Goal: Transaction & Acquisition: Purchase product/service

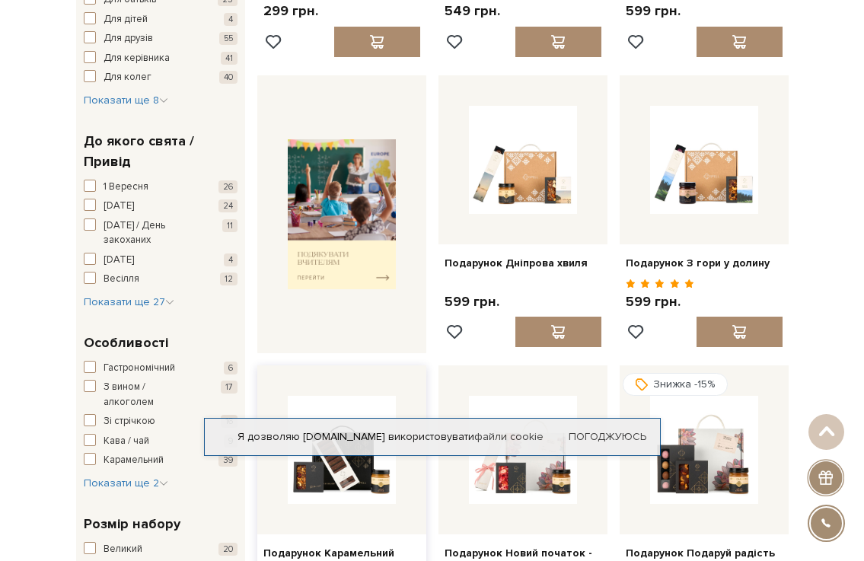
scroll to position [381, 0]
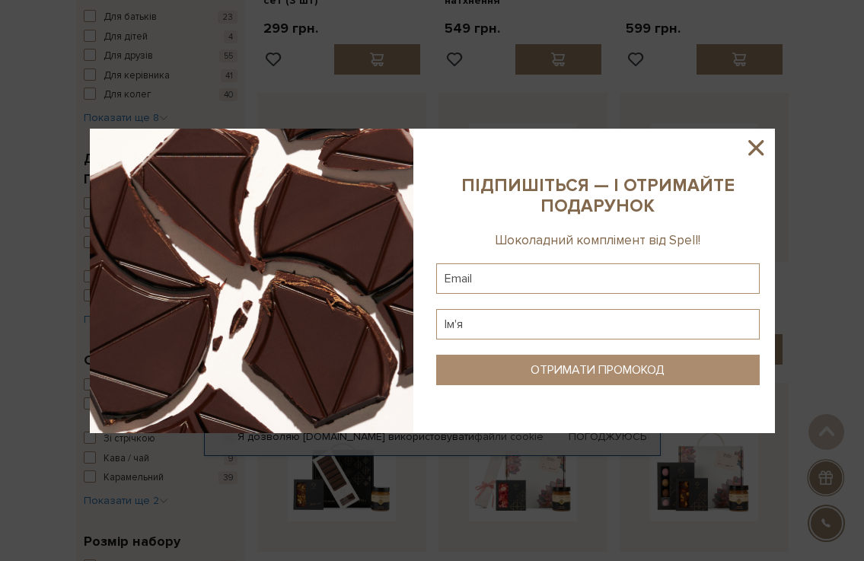
click at [756, 149] on icon at bounding box center [756, 147] width 15 height 15
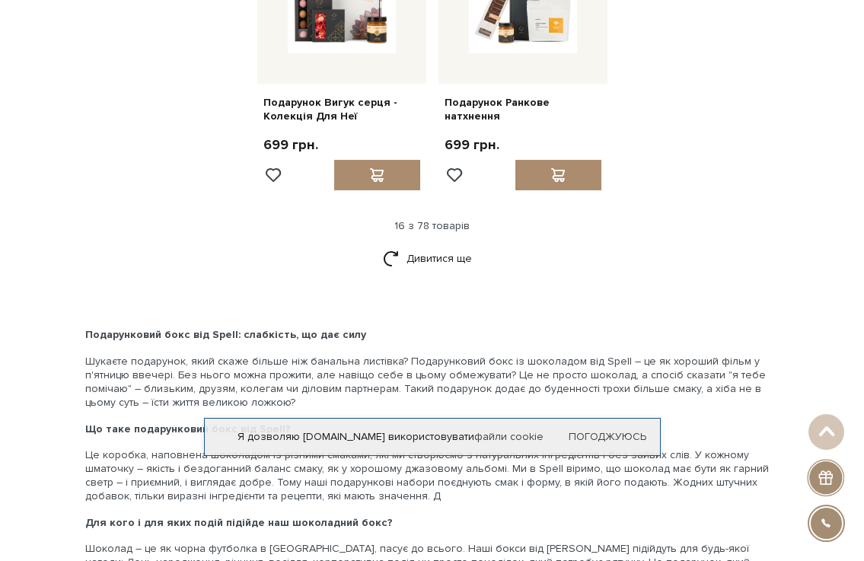
scroll to position [1752, 0]
click at [435, 273] on link "Дивитися ще" at bounding box center [432, 259] width 99 height 27
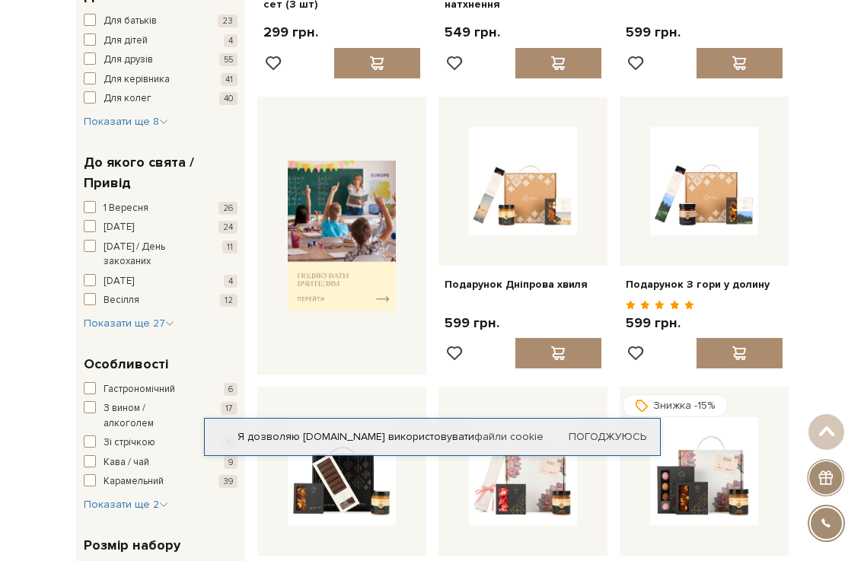
scroll to position [0, 0]
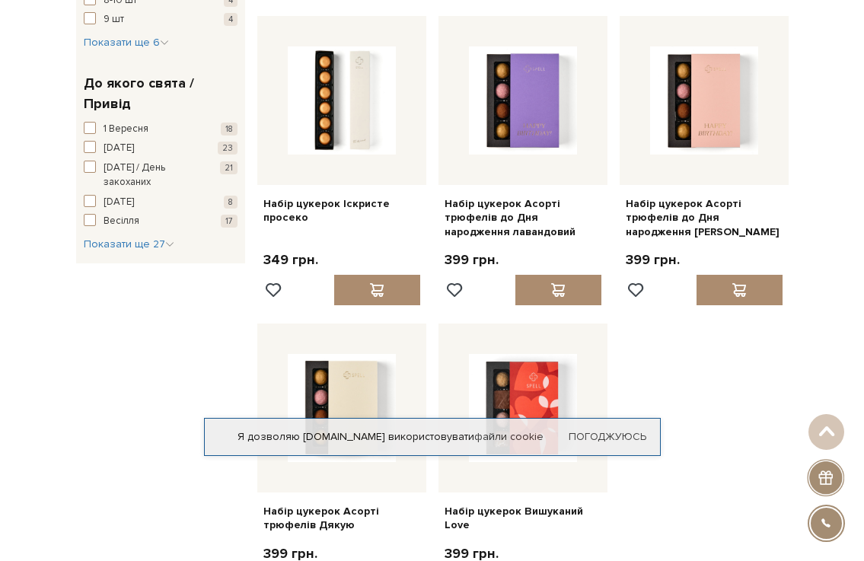
scroll to position [1371, 0]
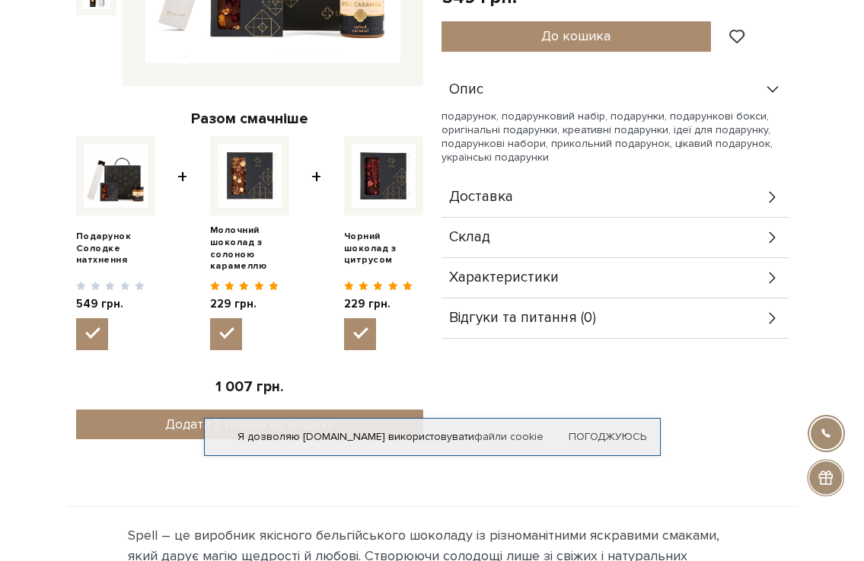
scroll to position [305, 0]
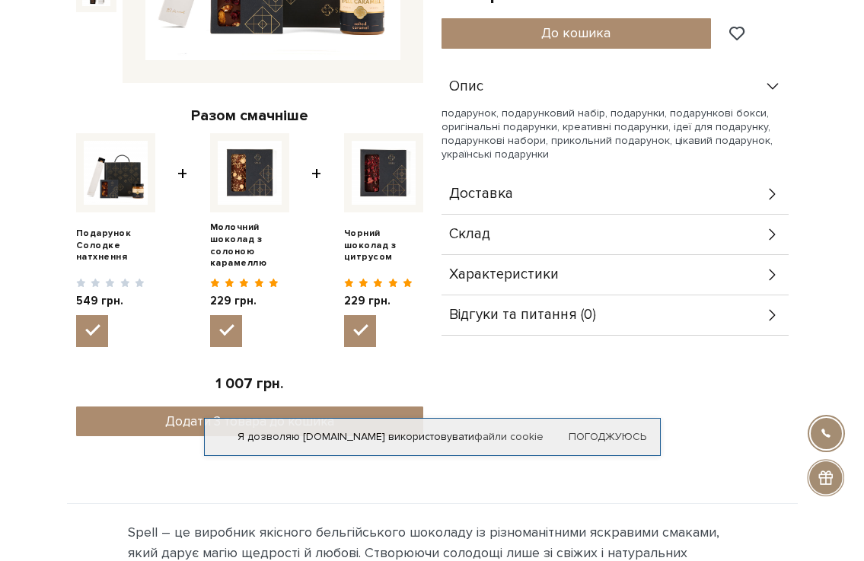
click at [772, 200] on icon at bounding box center [772, 193] width 6 height 11
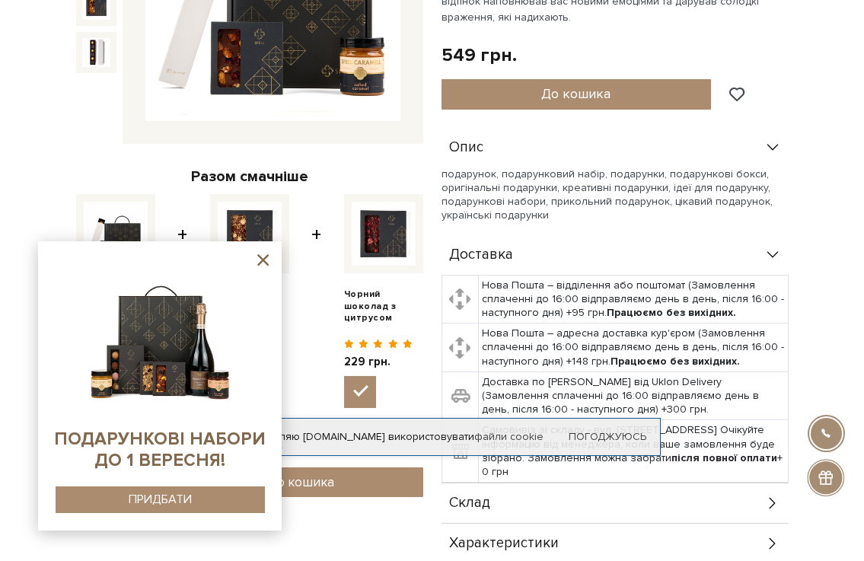
scroll to position [0, 0]
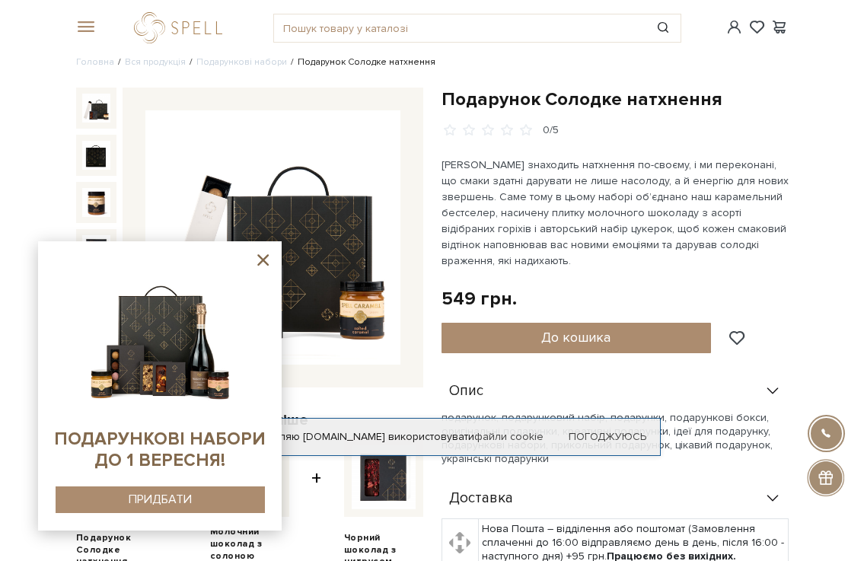
click at [260, 264] on icon at bounding box center [262, 259] width 11 height 11
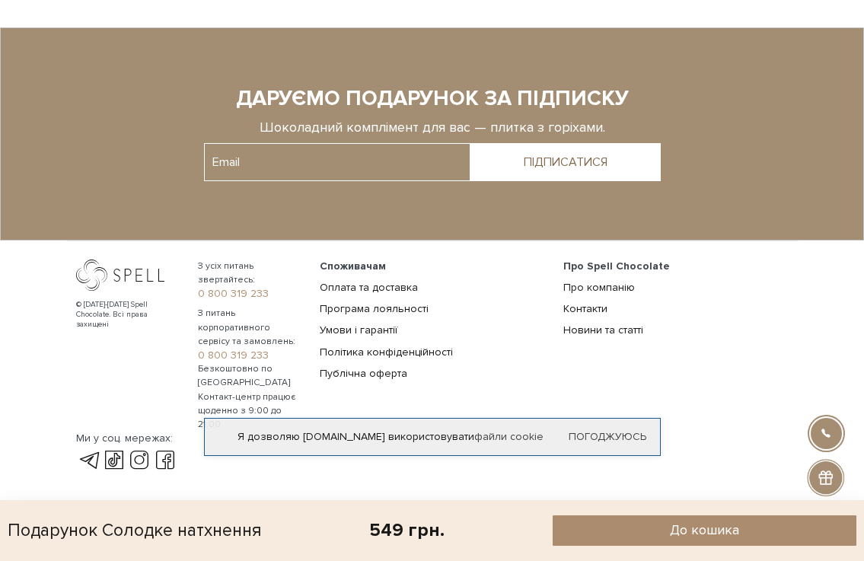
scroll to position [1564, 0]
